Goal: Task Accomplishment & Management: Manage account settings

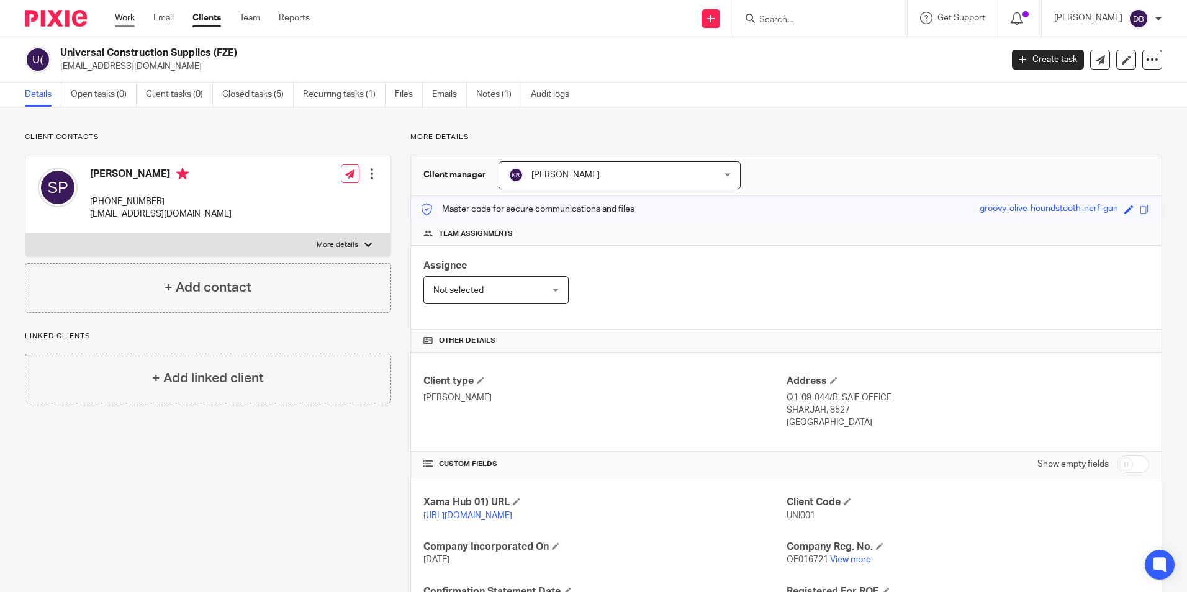
click at [115, 17] on link "Work" at bounding box center [125, 18] width 20 height 12
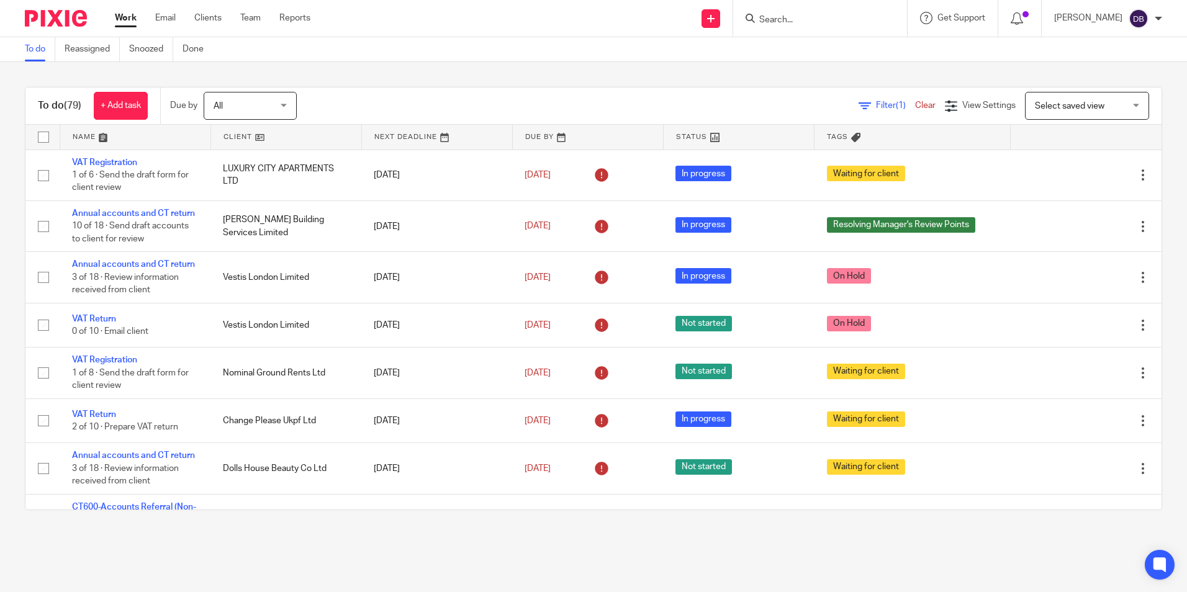
click at [791, 30] on div at bounding box center [820, 18] width 174 height 37
click at [791, 20] on input "Search" at bounding box center [814, 20] width 112 height 11
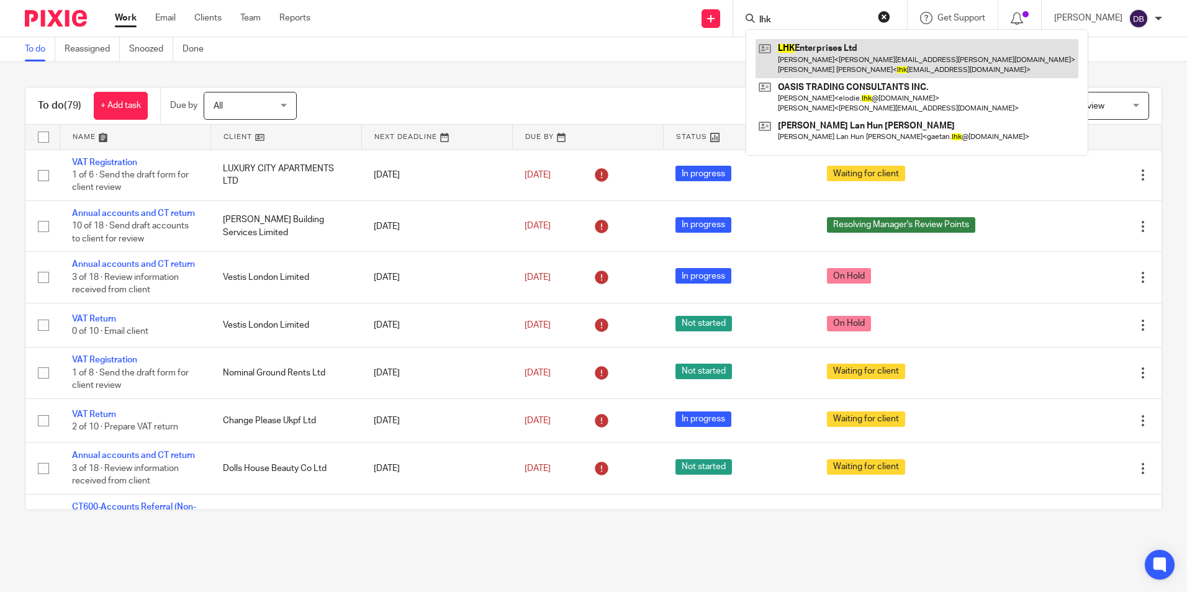
type input "lhk"
click at [806, 53] on link at bounding box center [916, 58] width 323 height 38
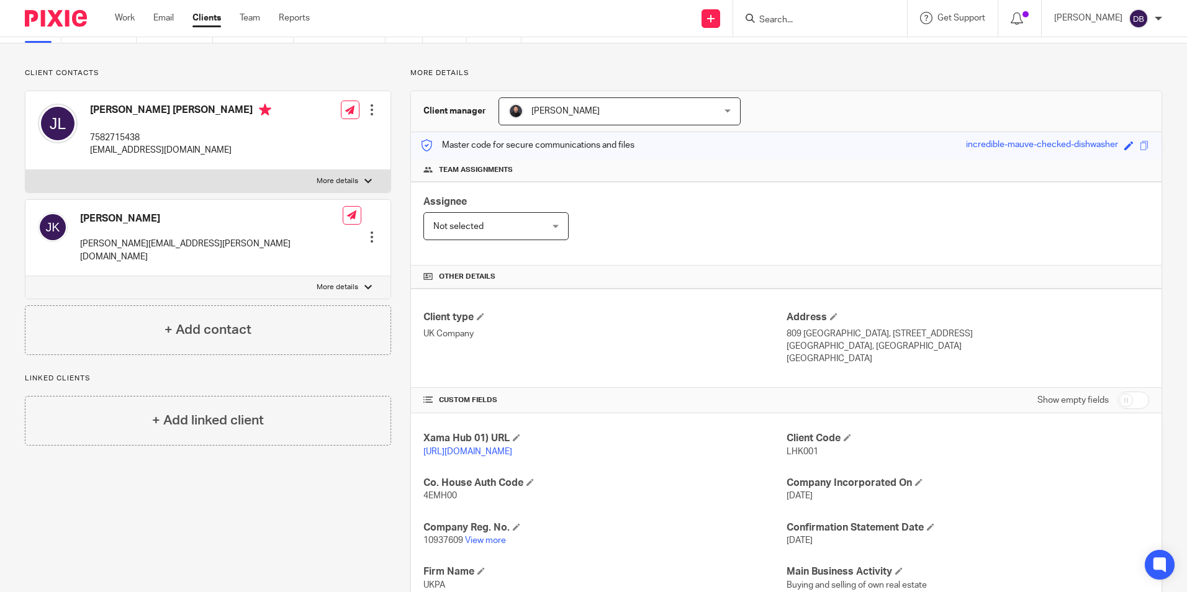
scroll to position [124, 0]
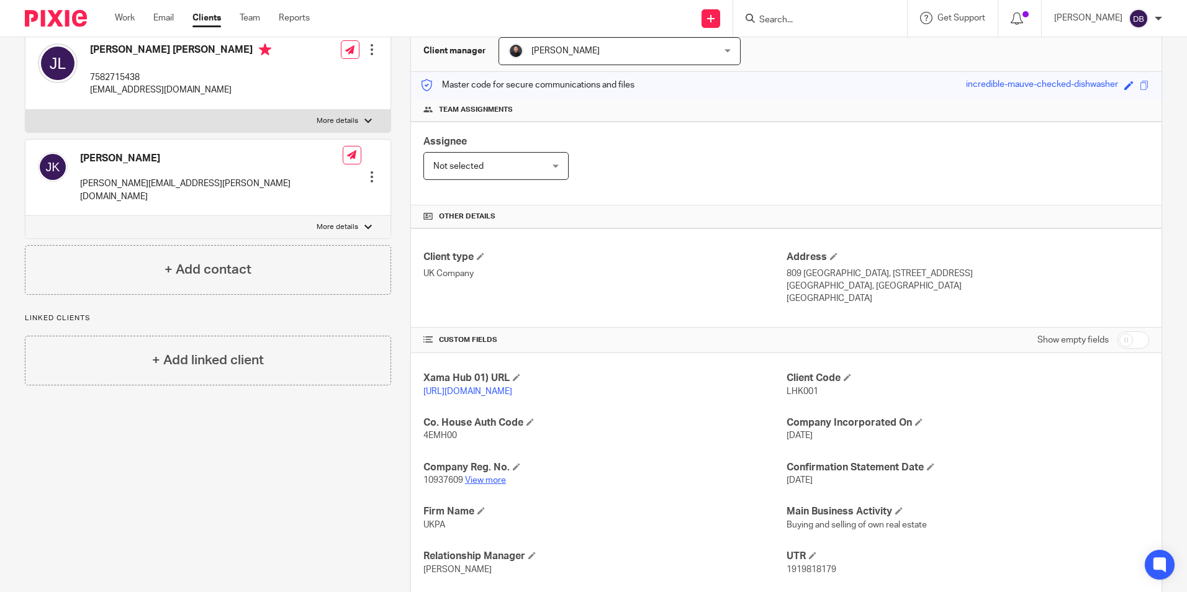
click at [490, 485] on link "View more" at bounding box center [485, 480] width 41 height 9
click at [815, 19] on input "Search" at bounding box center [814, 20] width 112 height 11
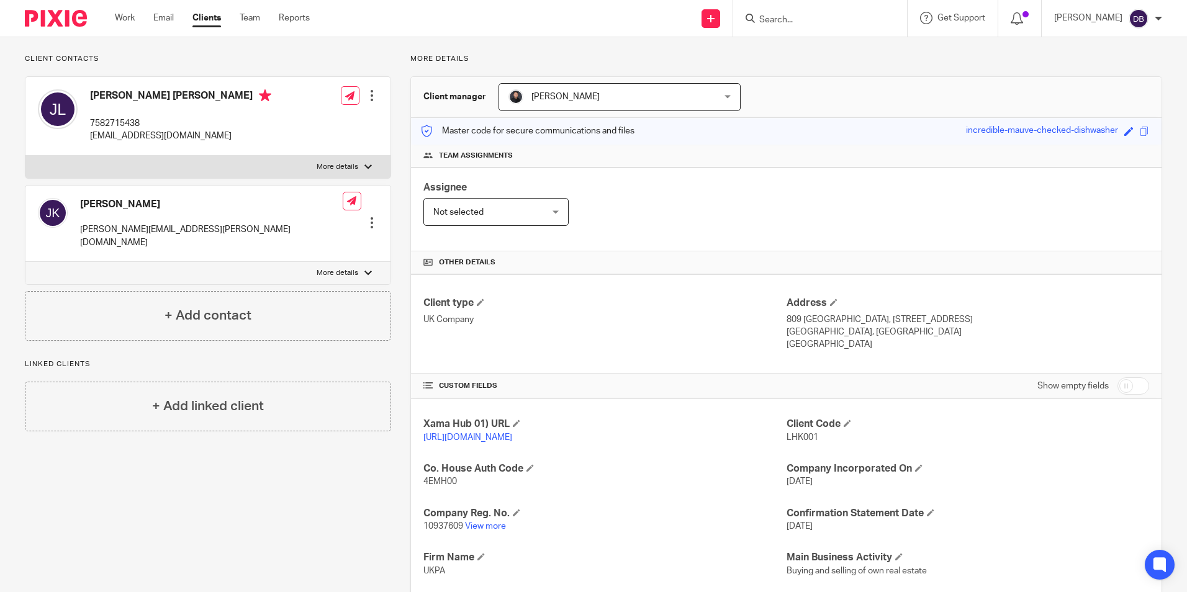
scroll to position [0, 0]
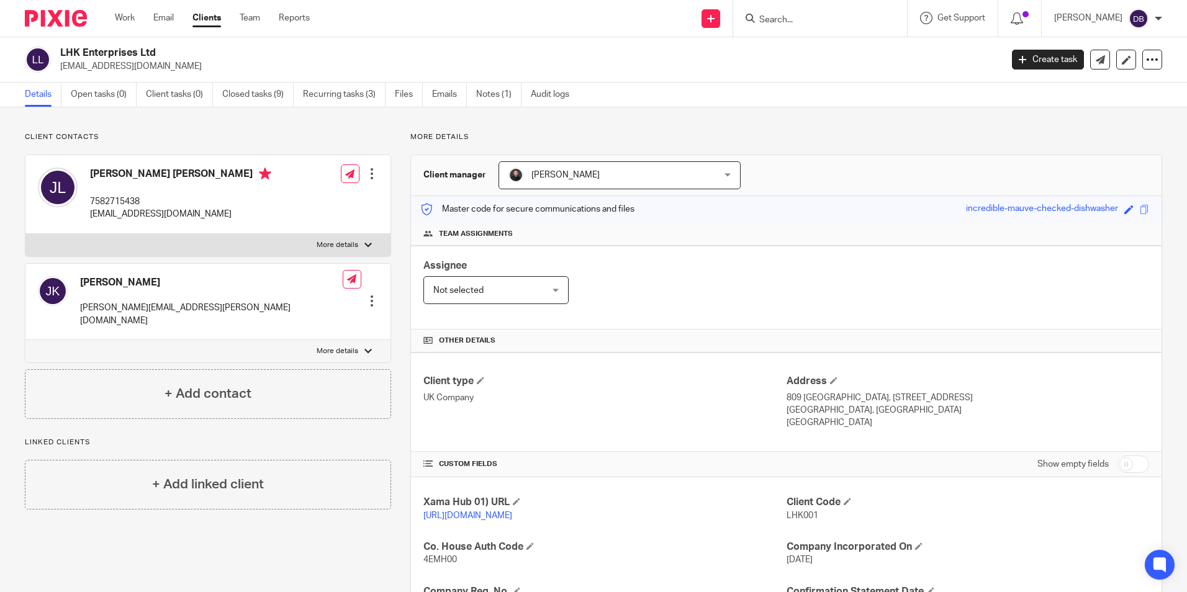
click at [810, 17] on input "Search" at bounding box center [814, 20] width 112 height 11
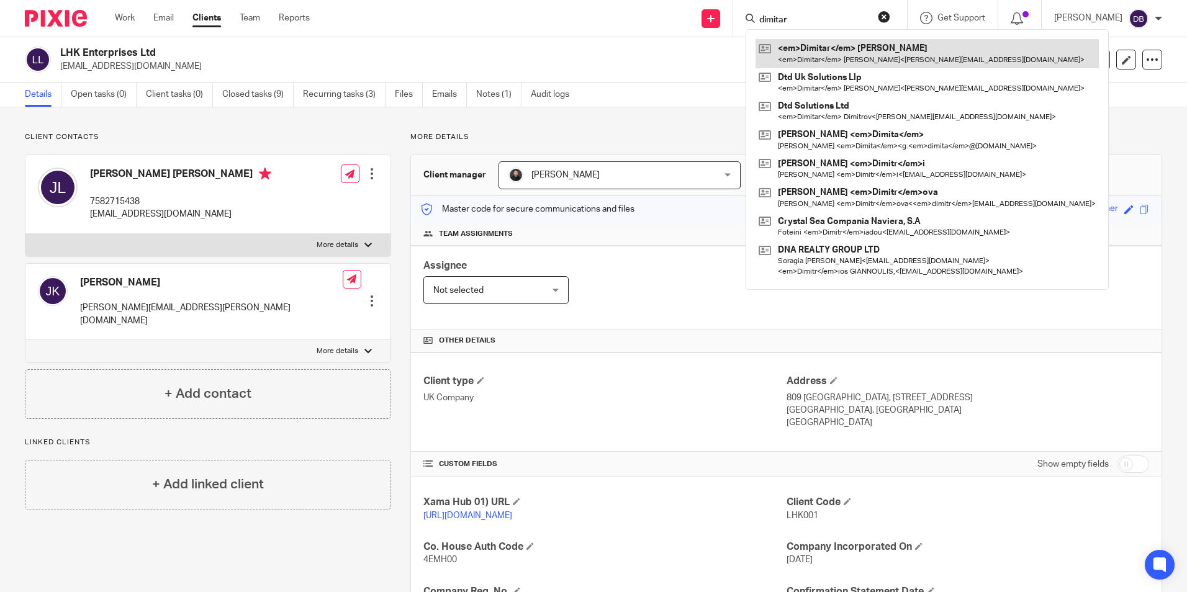
type input "dimitar"
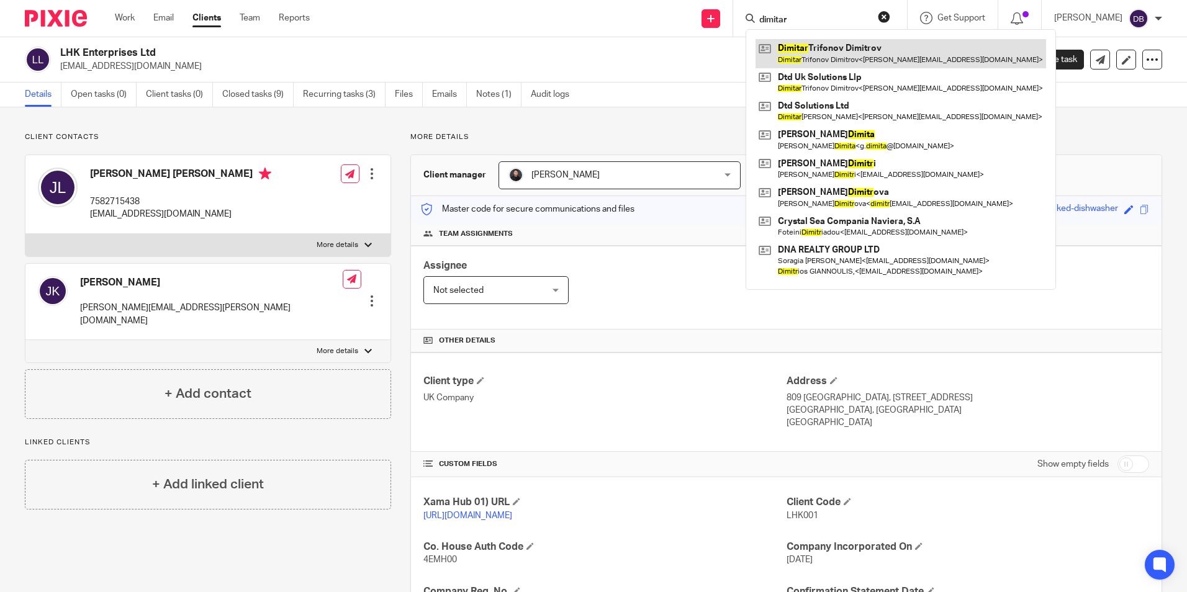
click at [841, 58] on link at bounding box center [900, 53] width 290 height 29
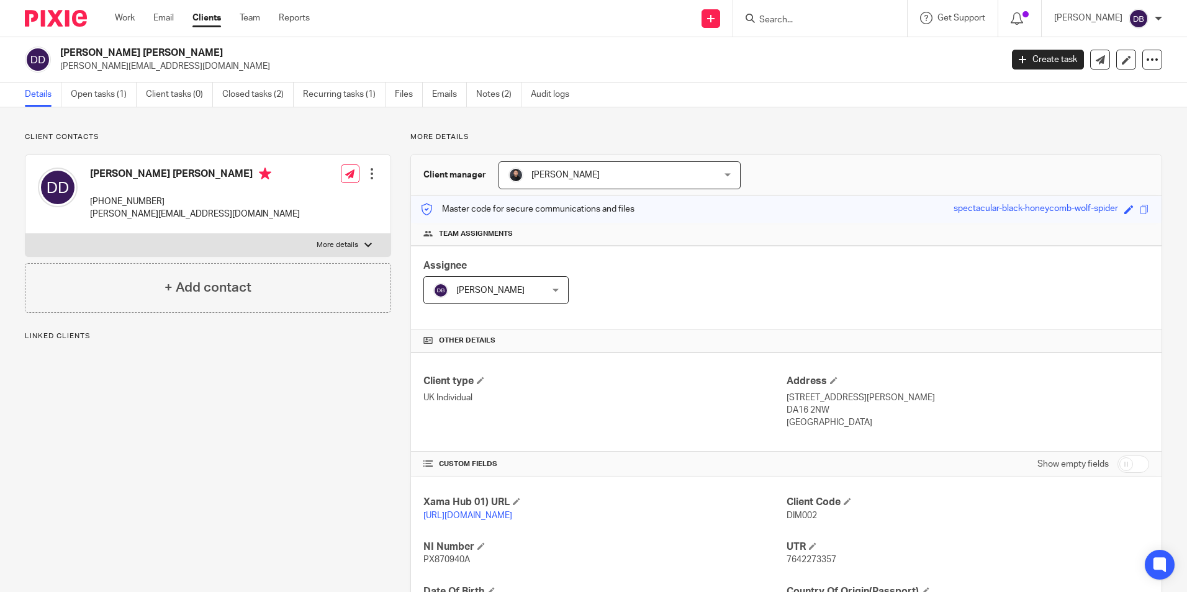
click at [815, 555] on span "7642273357" at bounding box center [811, 559] width 50 height 9
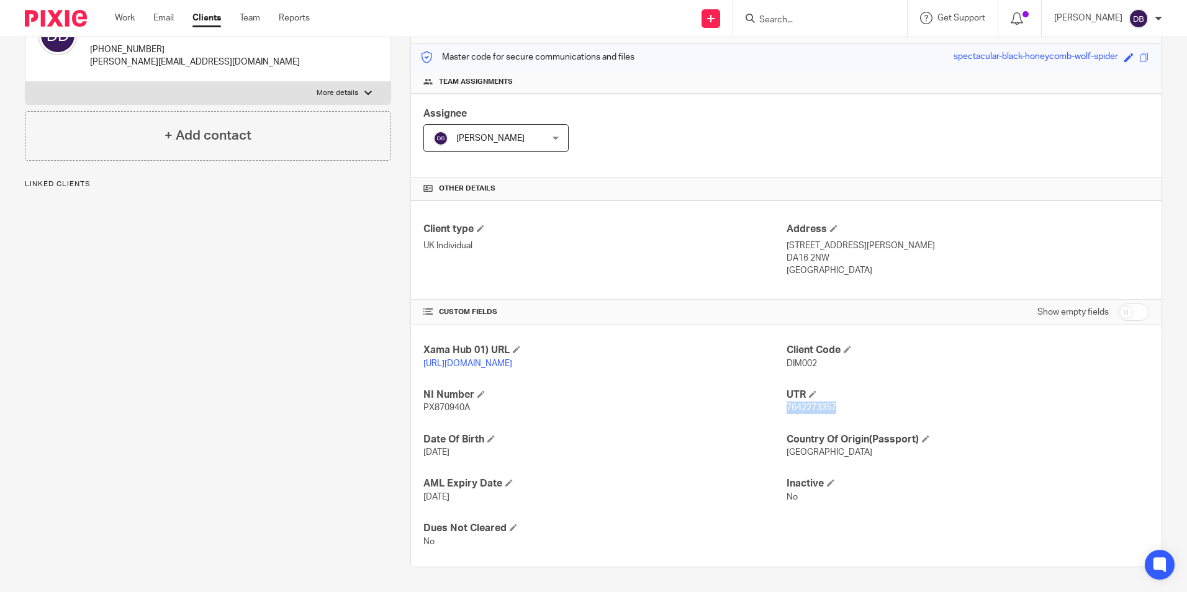
drag, startPoint x: 0, startPoint y: 0, endPoint x: 815, endPoint y: 411, distance: 913.4
click at [815, 411] on span "7642273357" at bounding box center [811, 407] width 50 height 9
copy span "7642273357"
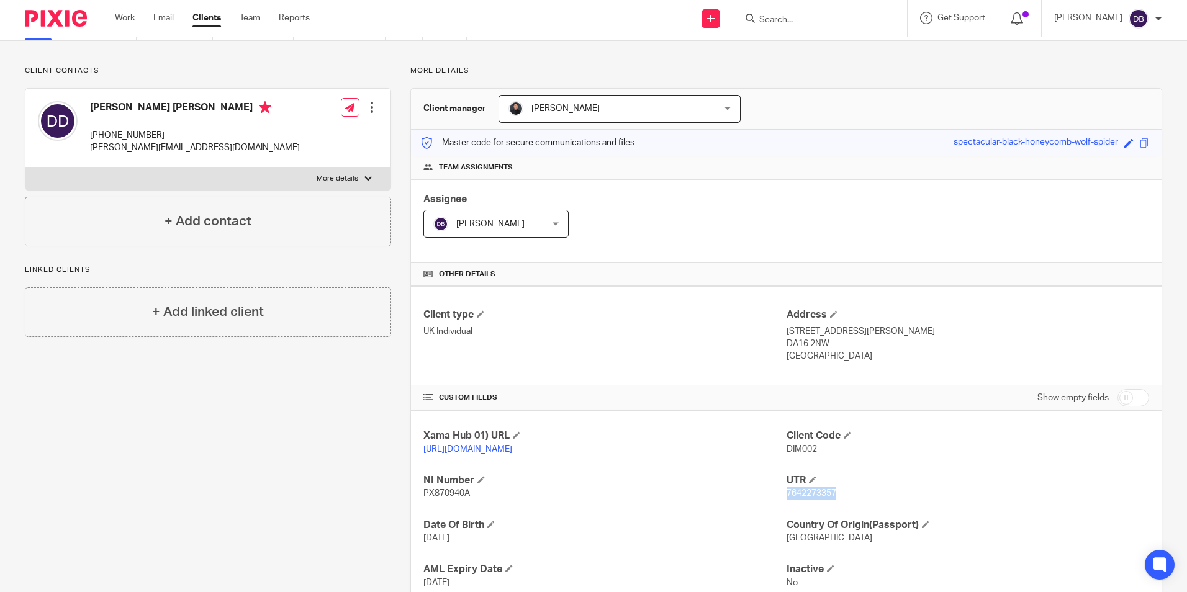
scroll to position [0, 0]
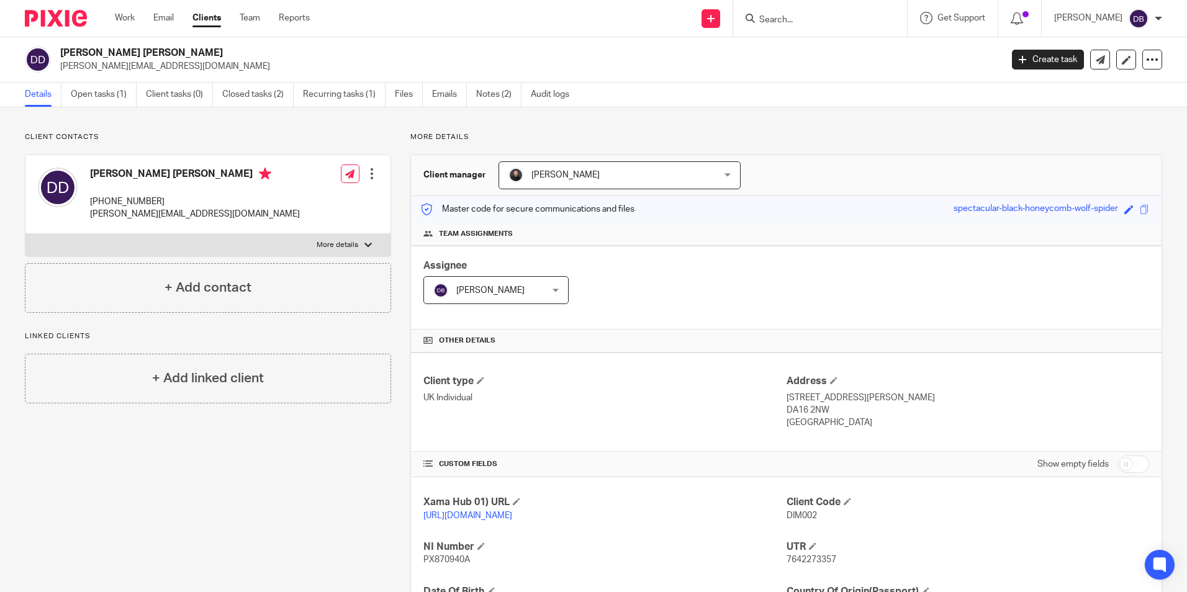
click at [771, 20] on input "Search" at bounding box center [814, 20] width 112 height 11
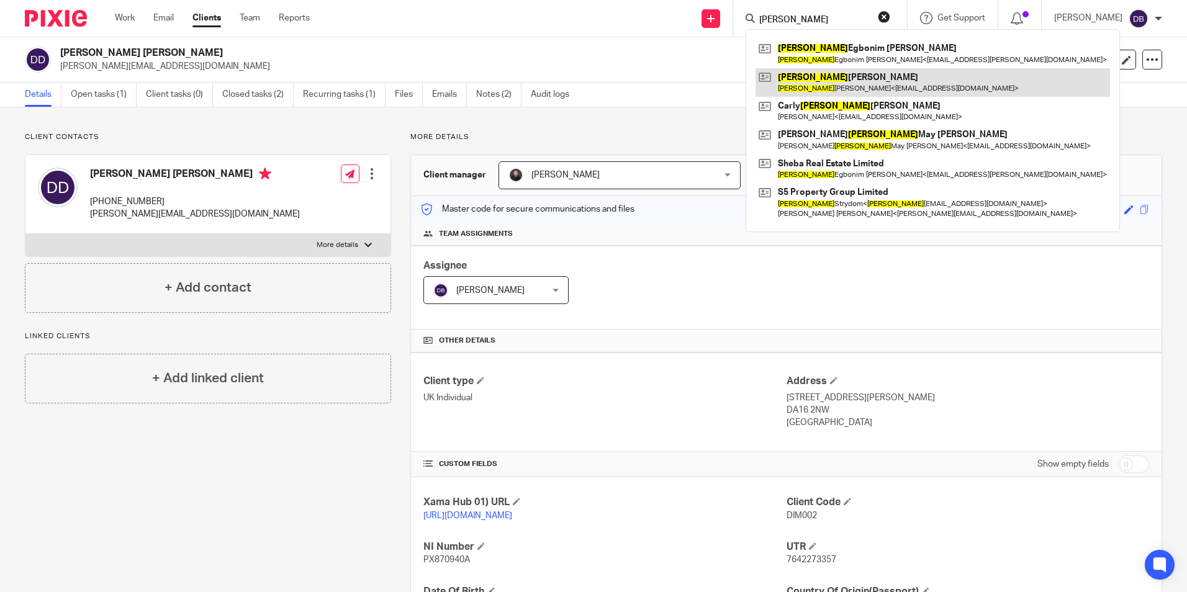
type input "stephanie"
click at [855, 83] on link at bounding box center [932, 82] width 354 height 29
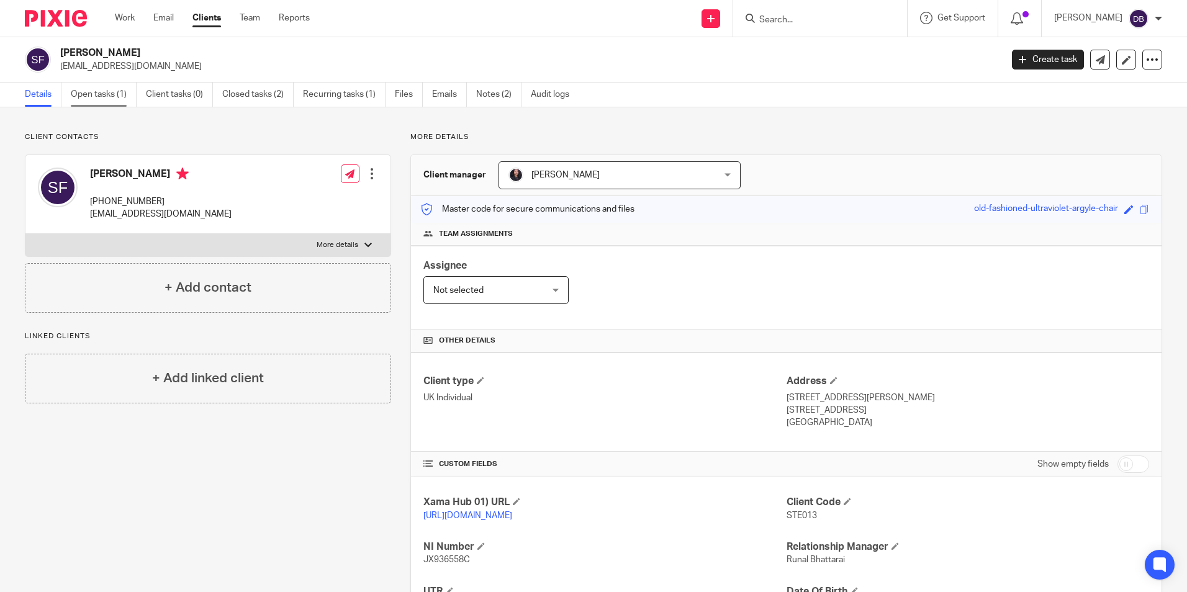
click at [110, 97] on link "Open tasks (1)" at bounding box center [104, 95] width 66 height 24
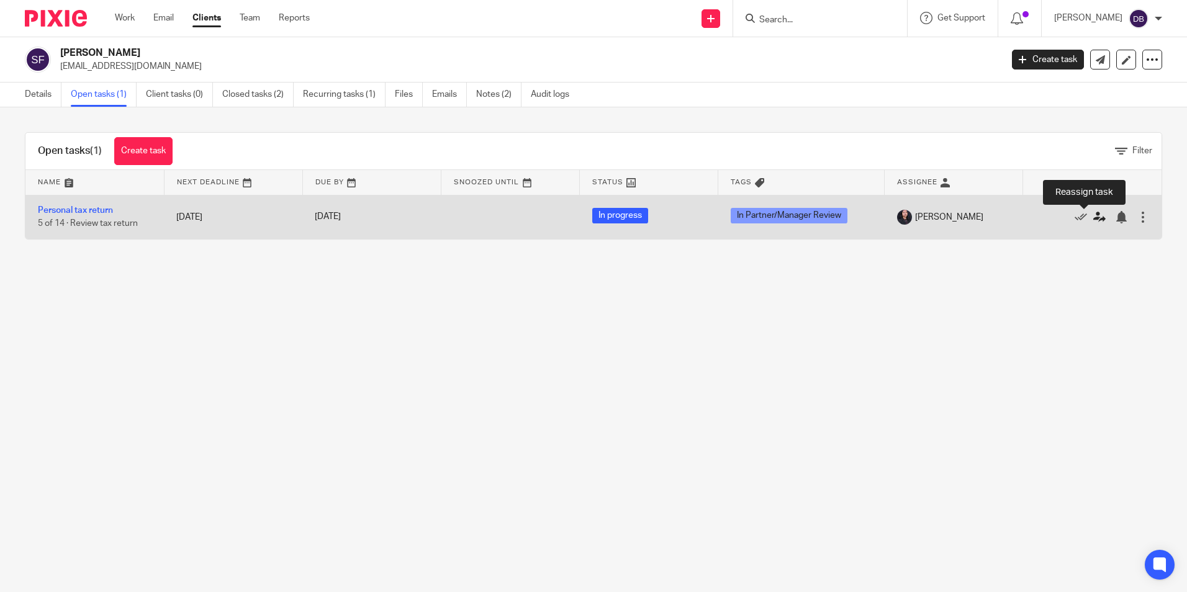
click at [1093, 217] on icon at bounding box center [1099, 217] width 12 height 12
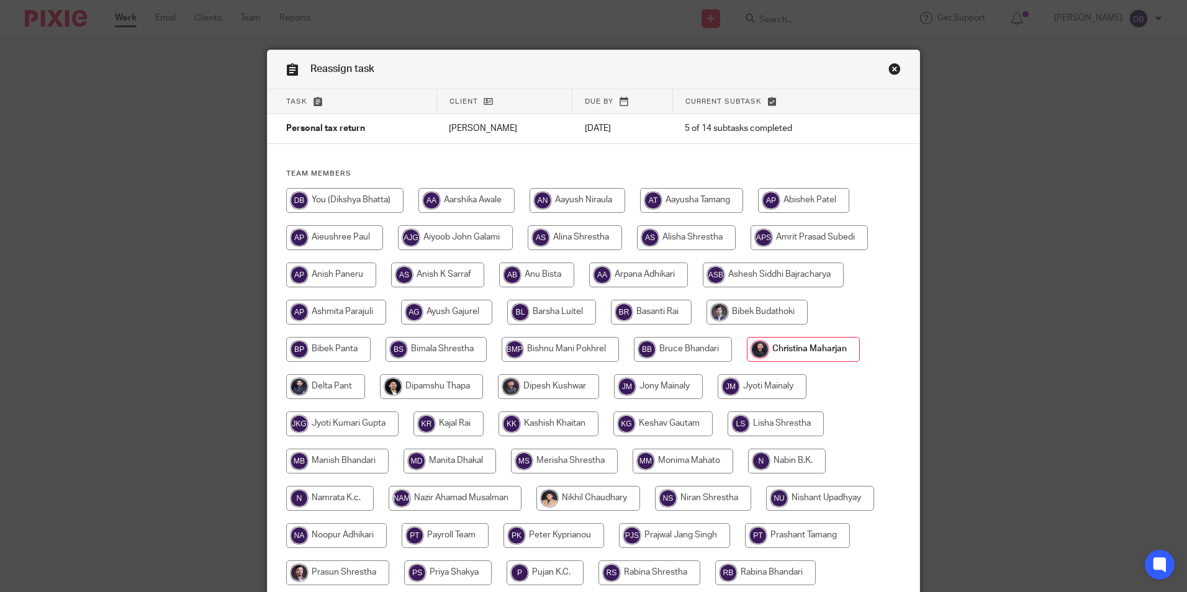
click at [332, 204] on input "radio" at bounding box center [344, 200] width 117 height 25
radio input "true"
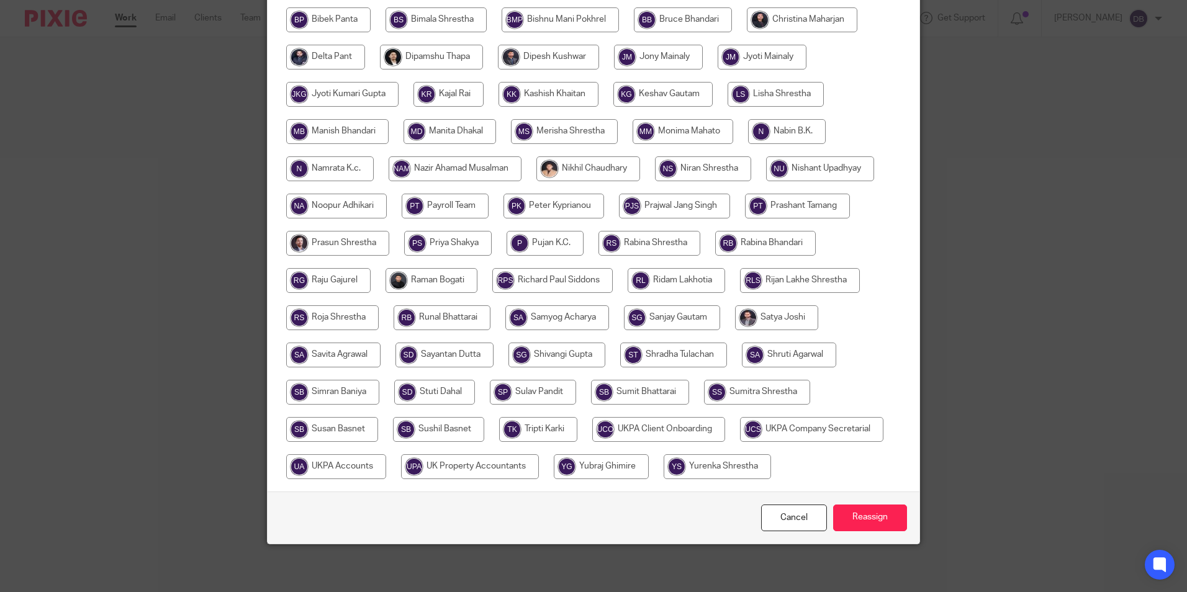
scroll to position [331, 0]
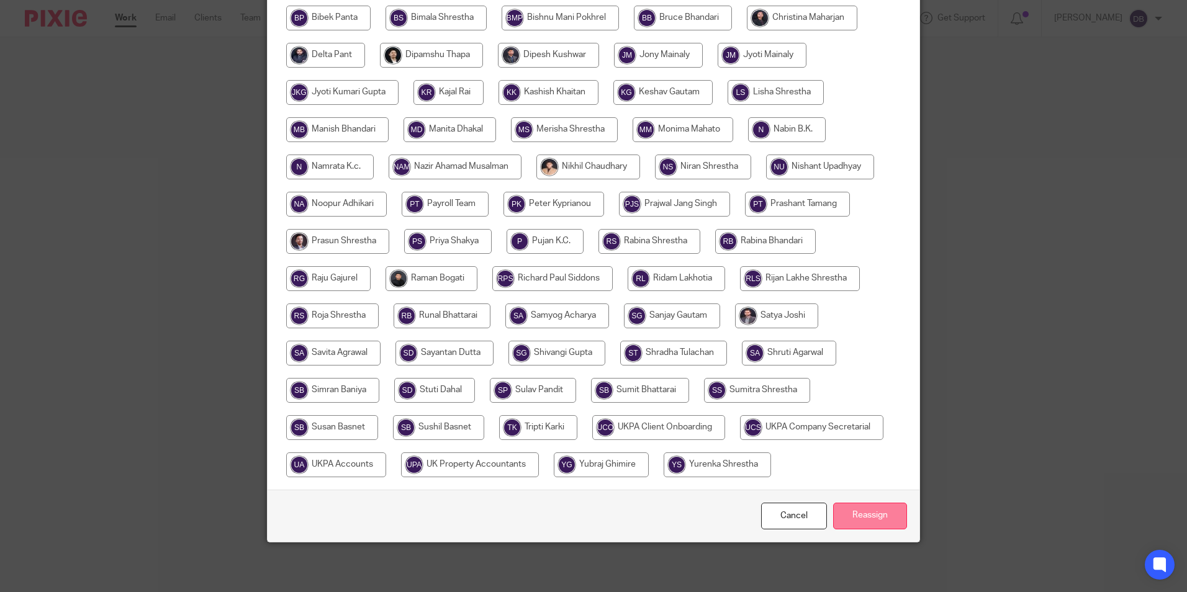
click at [865, 503] on input "Reassign" at bounding box center [870, 516] width 74 height 27
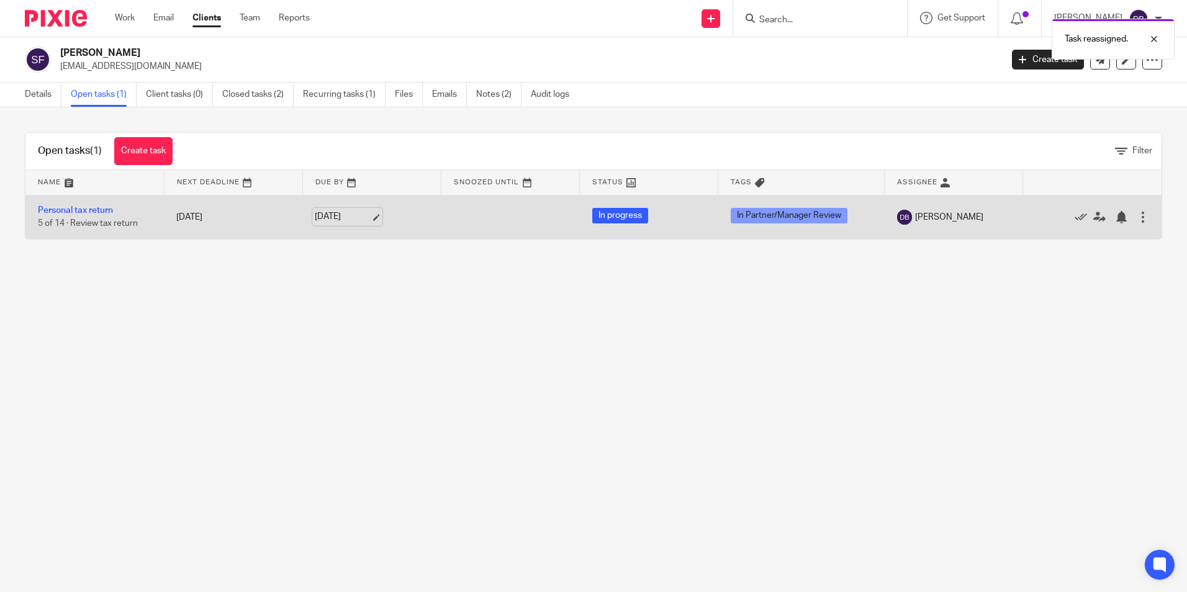
click at [332, 210] on link "[DATE]" at bounding box center [343, 216] width 56 height 13
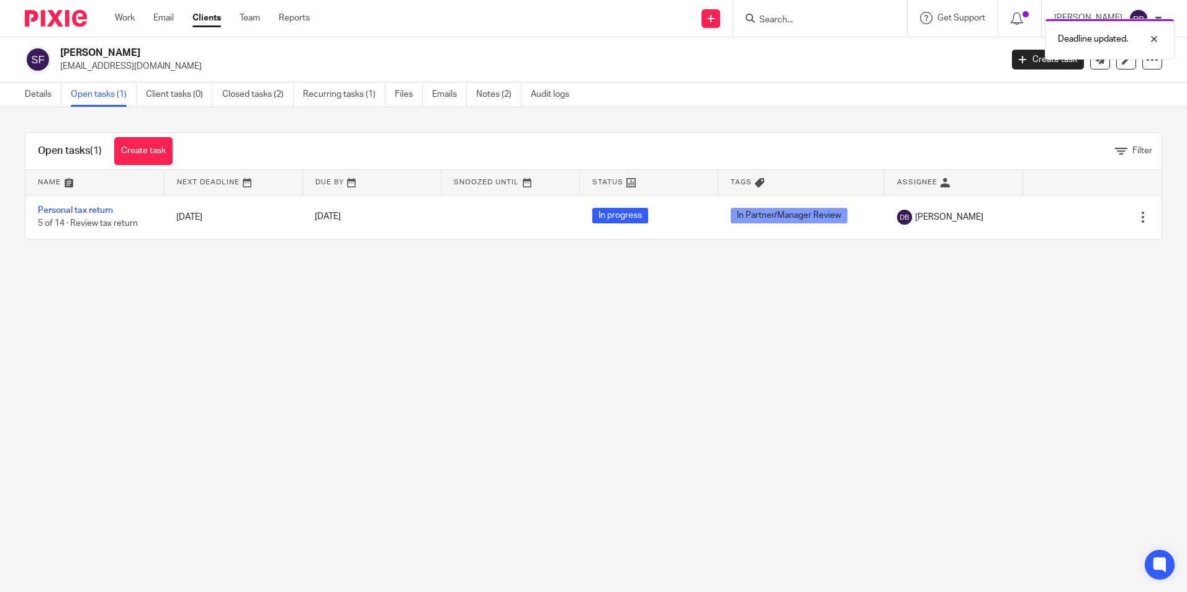
click at [362, 281] on main "Stephanie Anne Fuller stephfuller94@hotmail.co.uk Create task Update from Compa…" at bounding box center [593, 296] width 1187 height 592
click at [820, 29] on div at bounding box center [820, 18] width 174 height 37
click at [815, 12] on form at bounding box center [824, 19] width 132 height 16
click at [807, 13] on form at bounding box center [824, 19] width 132 height 16
click at [798, 19] on input "Search" at bounding box center [814, 20] width 112 height 11
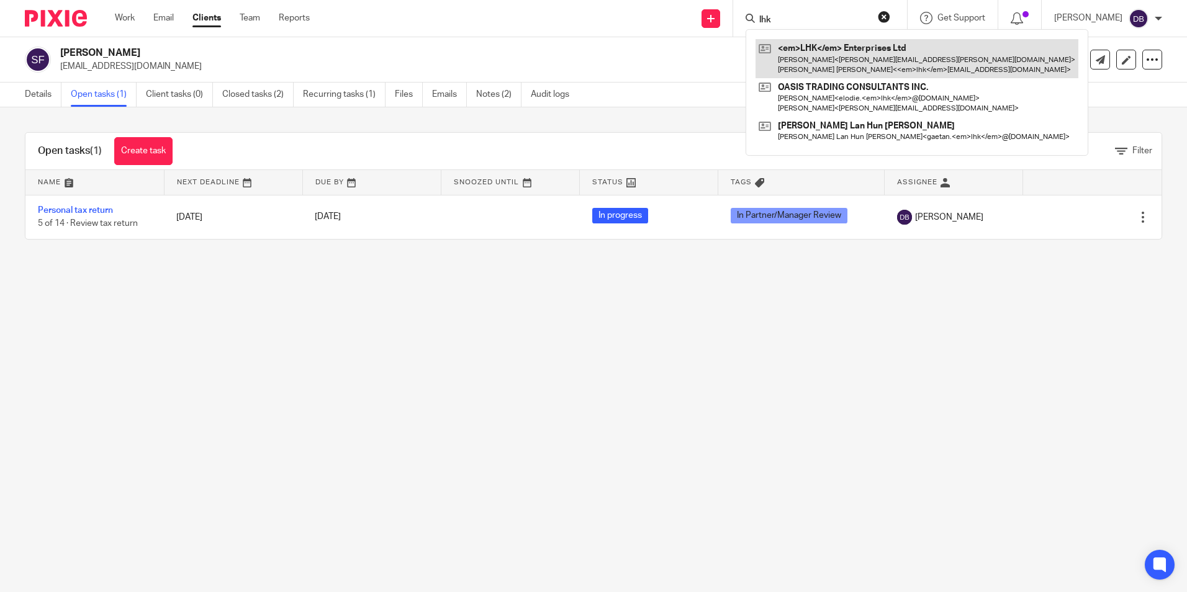
type input "lhk"
click at [819, 49] on link at bounding box center [916, 58] width 323 height 38
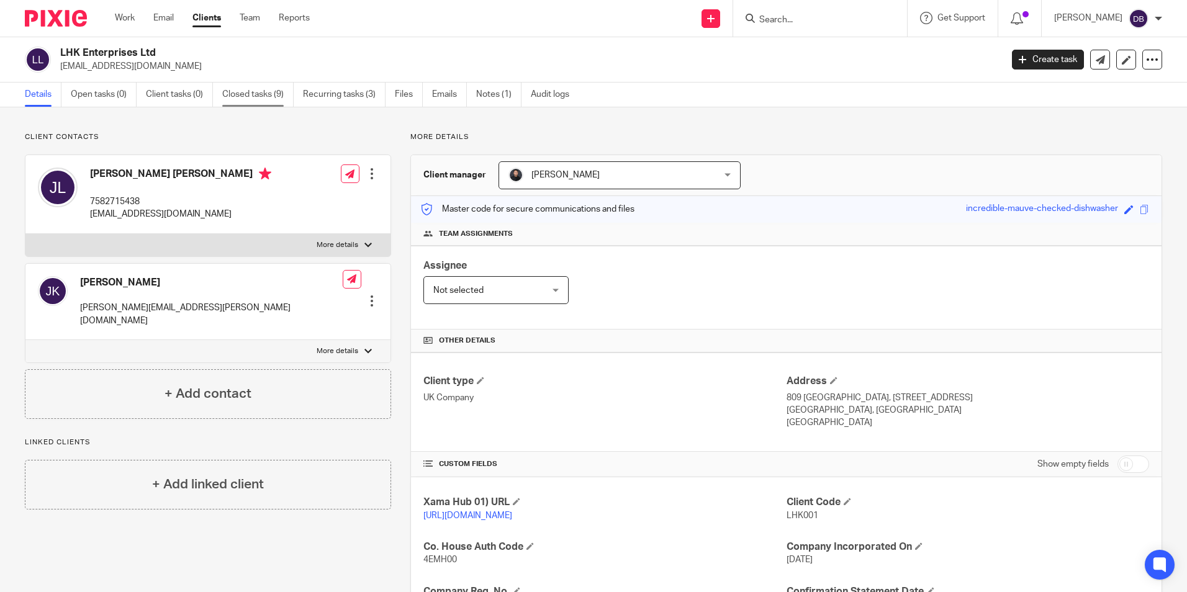
click at [261, 94] on link "Closed tasks (9)" at bounding box center [257, 95] width 71 height 24
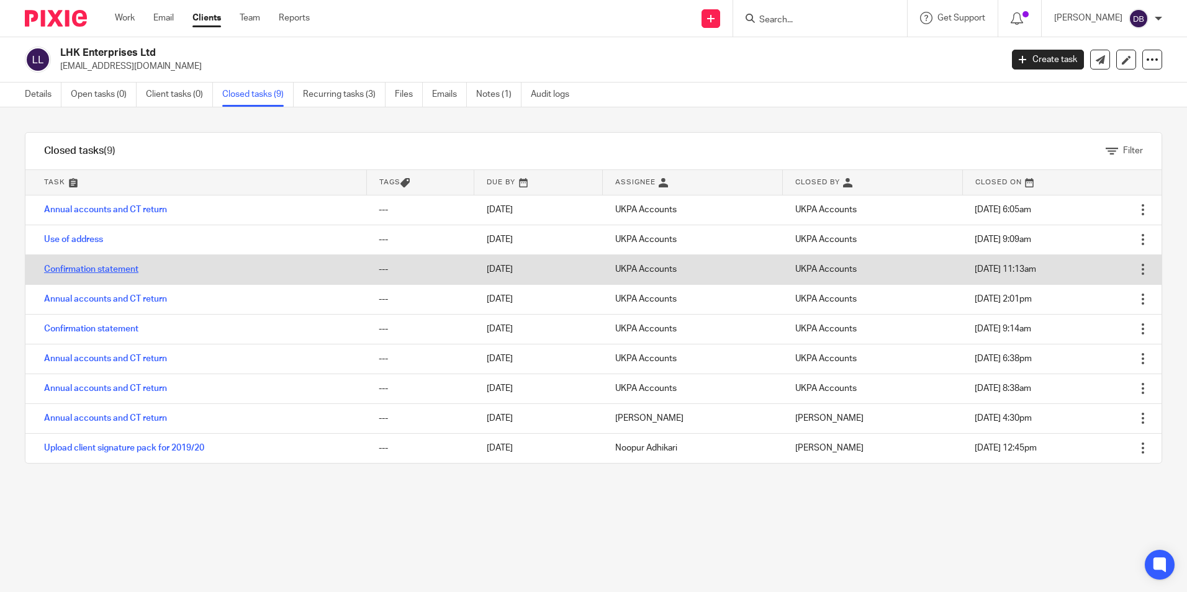
click at [67, 270] on link "Confirmation statement" at bounding box center [91, 269] width 94 height 9
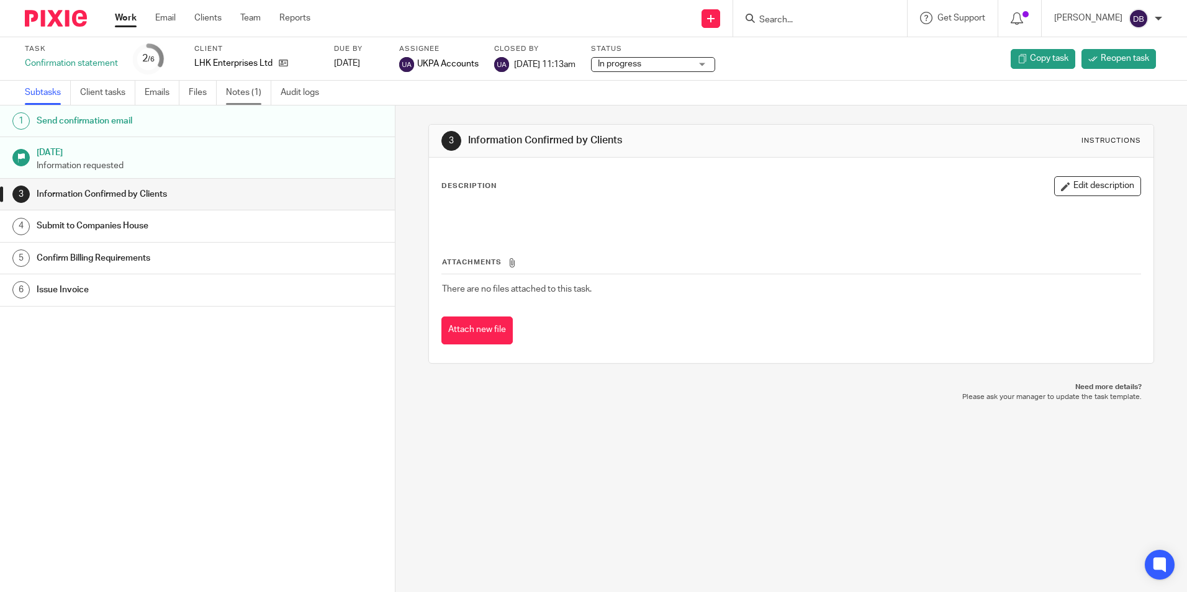
click at [247, 97] on link "Notes (1)" at bounding box center [248, 93] width 45 height 24
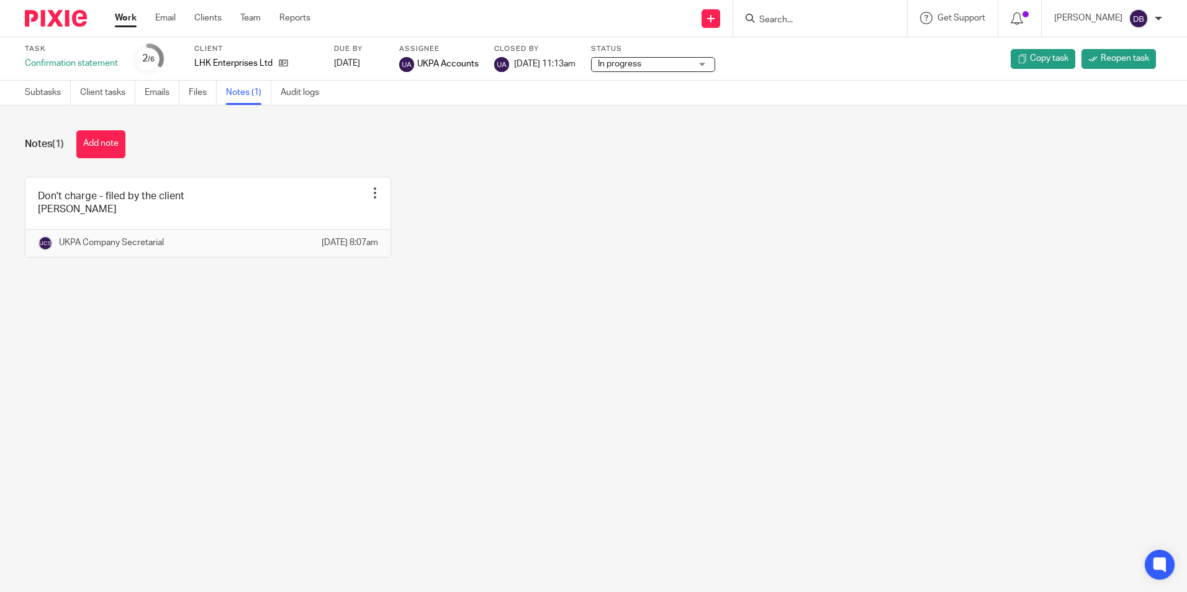
click at [179, 392] on main "Task Confirmation statement 2 /6 Client LHK Enterprises Ltd Due by [DATE] Assig…" at bounding box center [593, 296] width 1187 height 592
